Goal: Task Accomplishment & Management: Complete application form

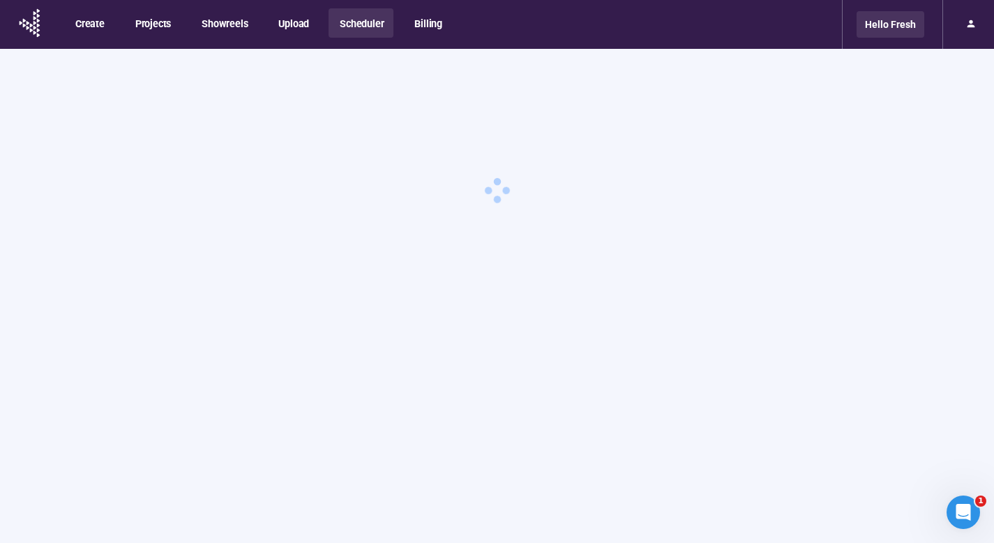
click at [867, 33] on div "Hello Fresh" at bounding box center [891, 24] width 68 height 27
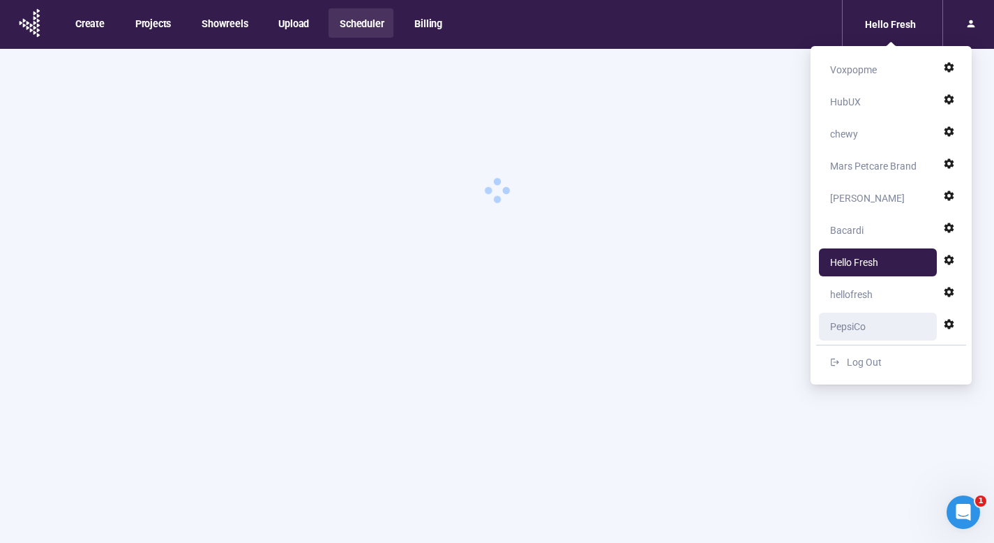
click at [859, 331] on div "PepsiCo" at bounding box center [848, 327] width 36 height 28
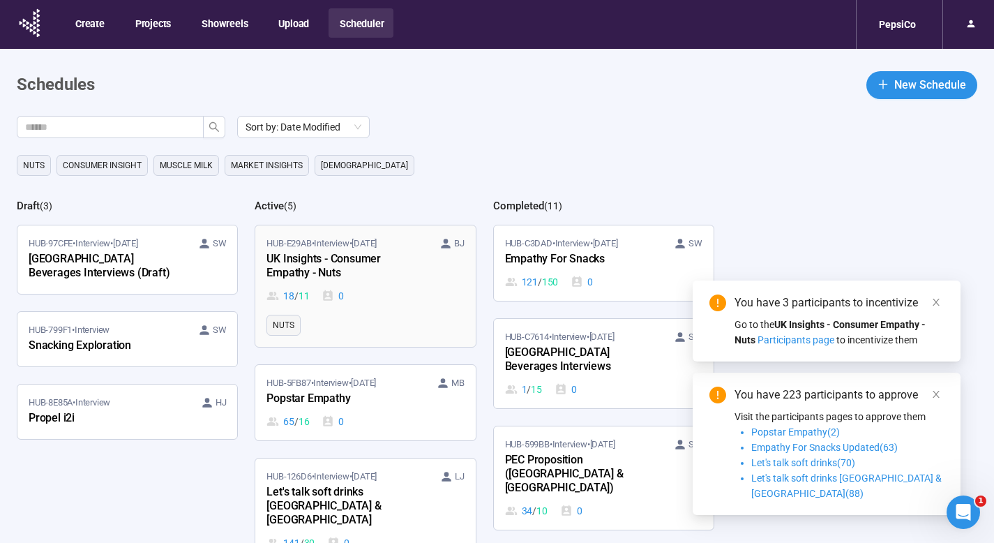
click at [401, 283] on div "HUB-E29AB • Interview • [DATE] BJ UK Insights - Consumer Empathy - Nuts 18 / 11…" at bounding box center [365, 270] width 197 height 67
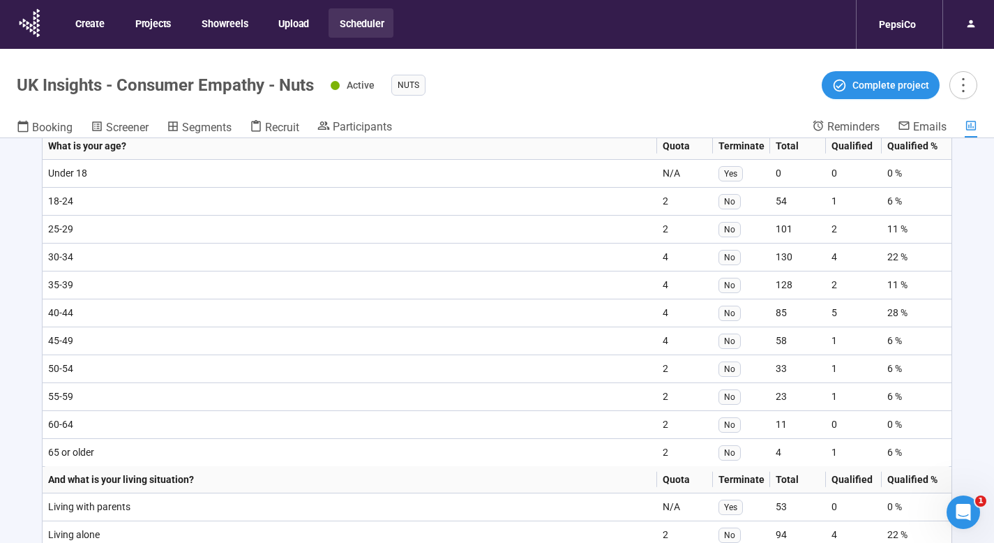
scroll to position [3068, 0]
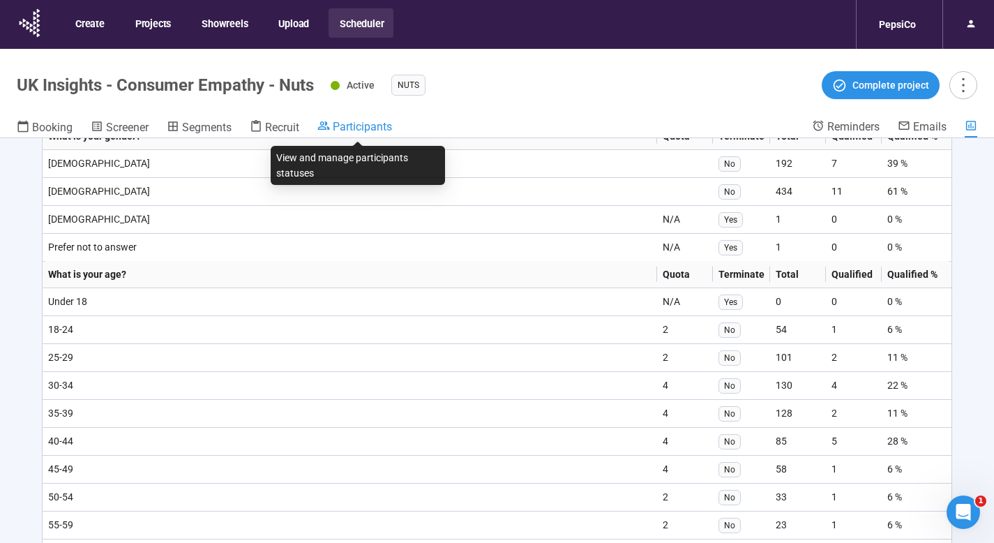
click at [359, 124] on span "Participants" at bounding box center [362, 126] width 59 height 13
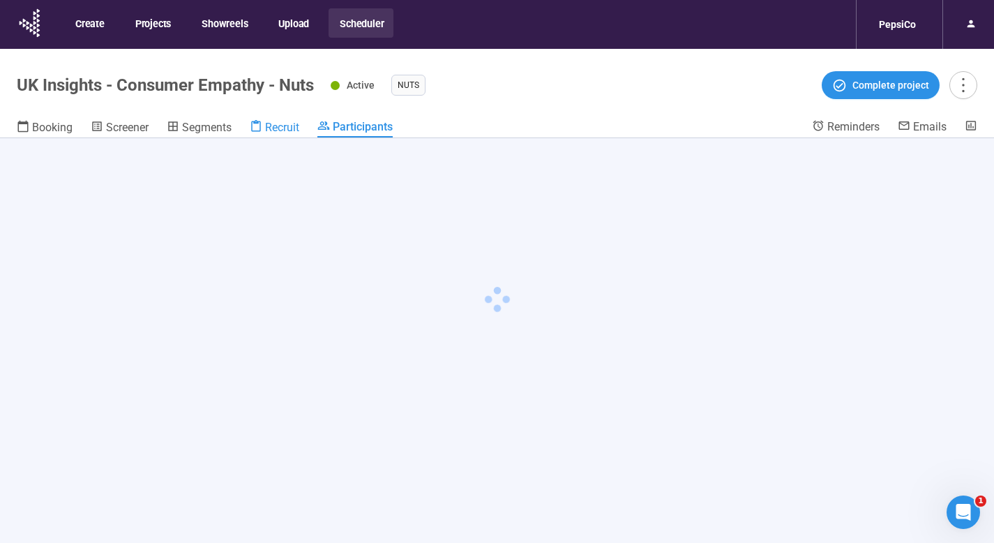
click at [271, 128] on span "Recruit" at bounding box center [282, 127] width 34 height 13
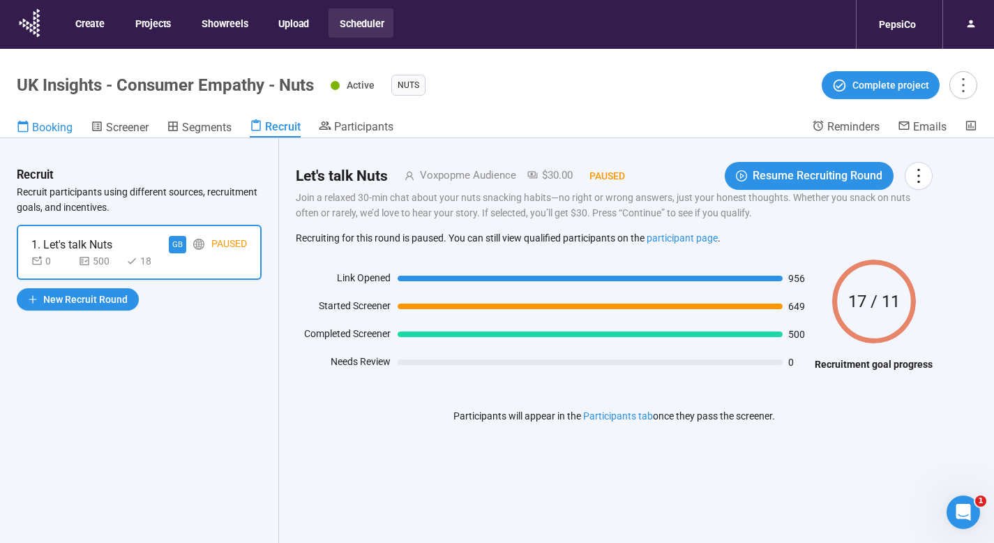
click at [70, 126] on span "Booking" at bounding box center [52, 127] width 40 height 13
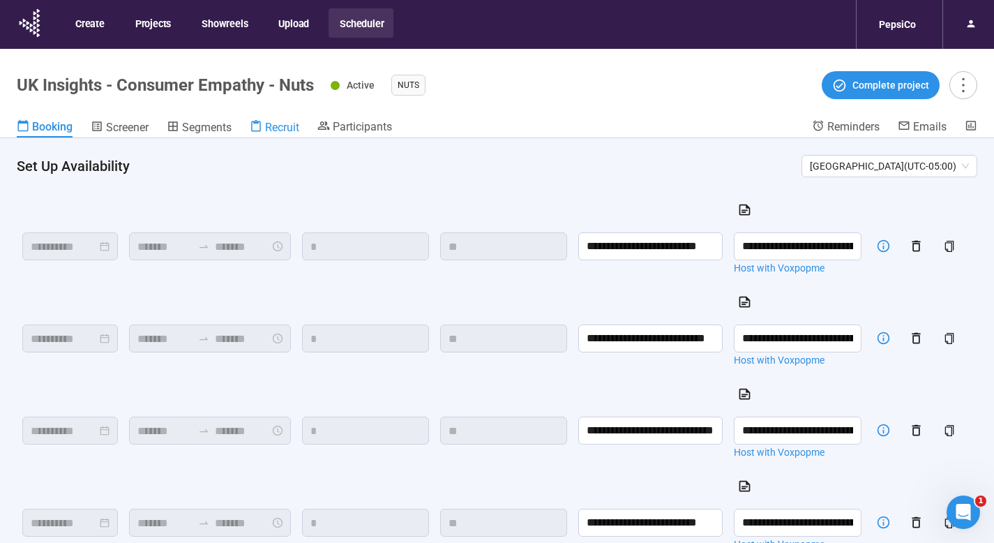
scroll to position [453, 0]
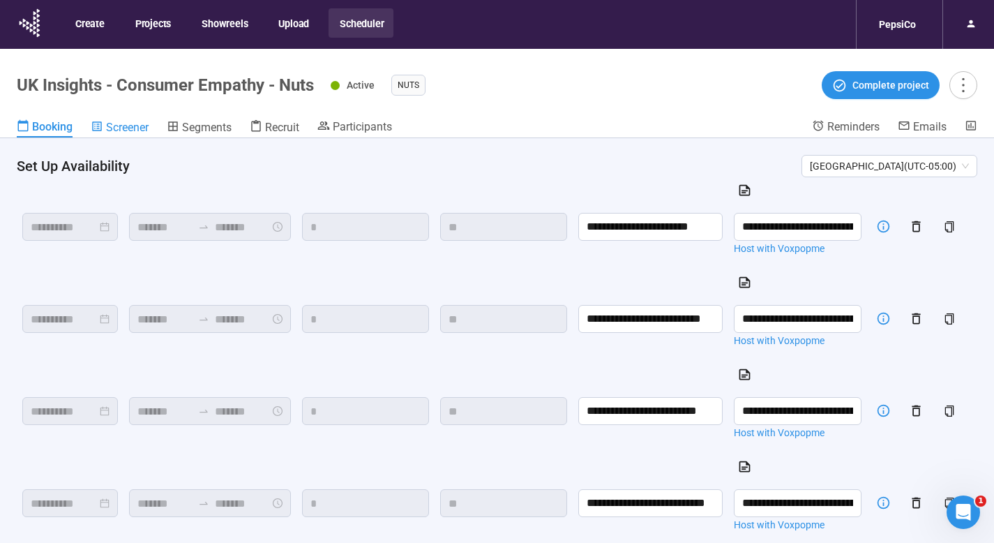
click at [137, 128] on span "Screener" at bounding box center [127, 127] width 43 height 13
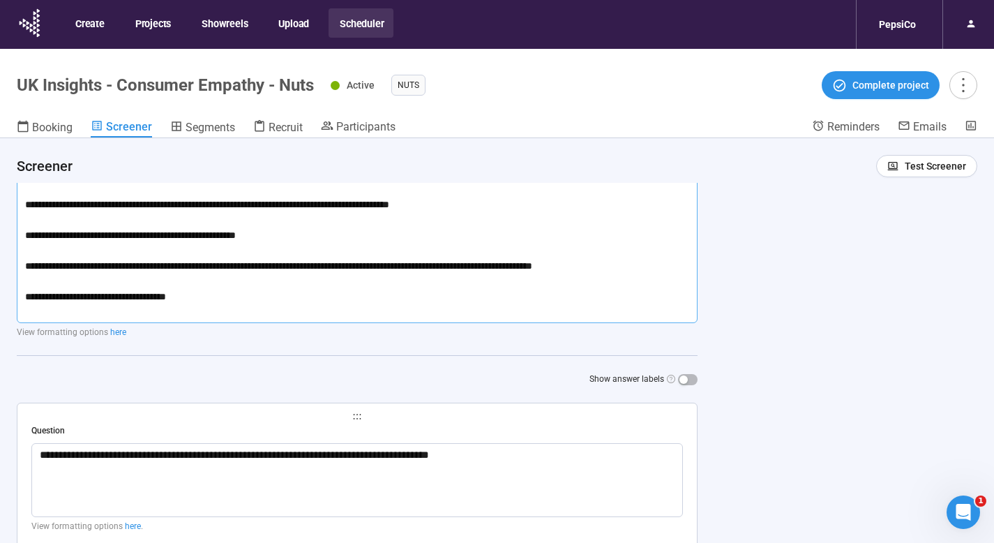
scroll to position [260, 0]
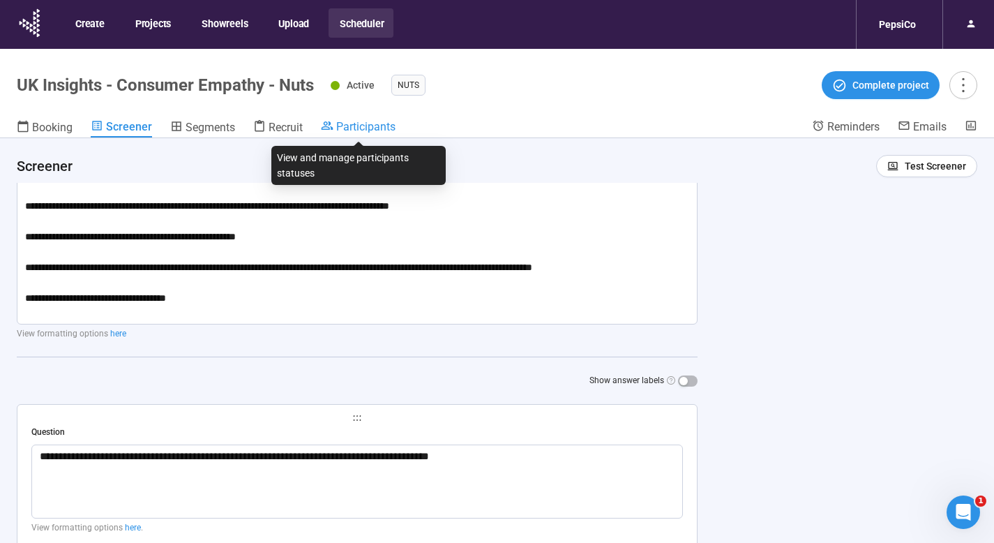
click at [375, 124] on span "Participants" at bounding box center [365, 126] width 59 height 13
